Goal: Task Accomplishment & Management: Manage account settings

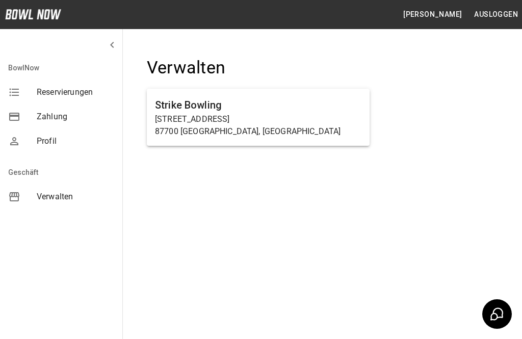
click at [273, 123] on p "[STREET_ADDRESS]" at bounding box center [258, 119] width 206 height 12
click at [286, 130] on p "87700 [GEOGRAPHIC_DATA], [GEOGRAPHIC_DATA]" at bounding box center [258, 131] width 206 height 12
click at [282, 117] on p "[STREET_ADDRESS]" at bounding box center [258, 119] width 206 height 12
click at [281, 116] on p "[STREET_ADDRESS]" at bounding box center [258, 119] width 206 height 12
click at [198, 120] on p "[STREET_ADDRESS]" at bounding box center [258, 119] width 206 height 12
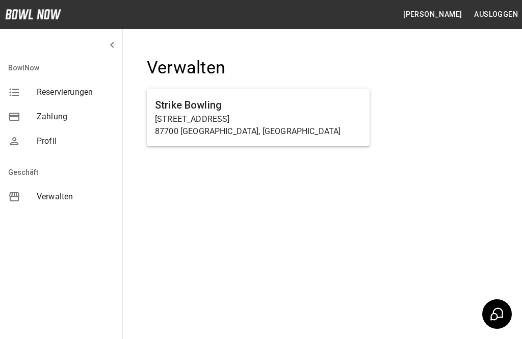
click at [198, 119] on p "[STREET_ADDRESS]" at bounding box center [258, 119] width 206 height 12
click at [193, 121] on p "[STREET_ADDRESS]" at bounding box center [258, 119] width 206 height 12
